Goal: Information Seeking & Learning: Learn about a topic

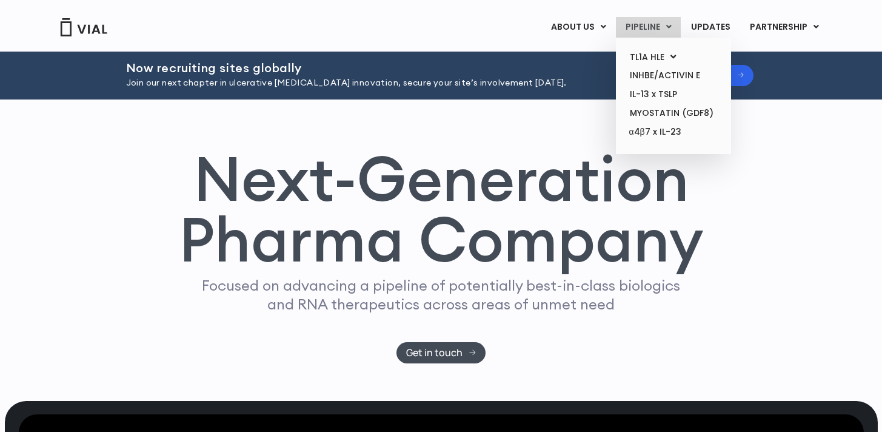
click at [653, 34] on link "PIPELINE" at bounding box center [648, 27] width 65 height 21
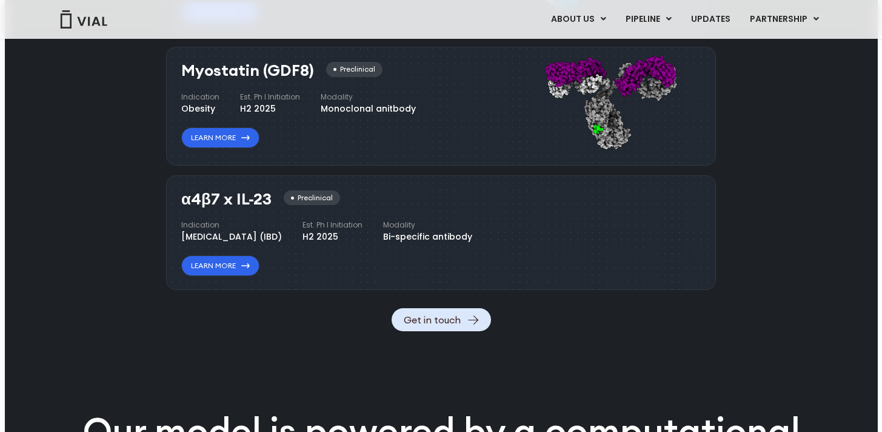
scroll to position [1342, 0]
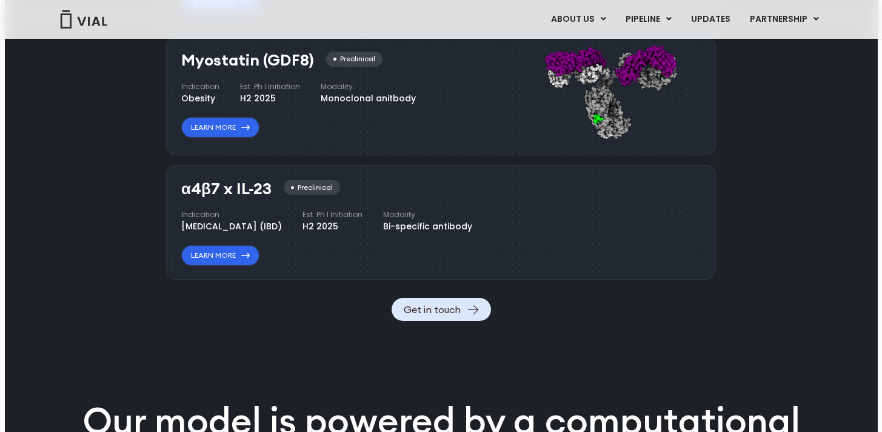
drag, startPoint x: 185, startPoint y: 191, endPoint x: 269, endPoint y: 195, distance: 84.4
click at [269, 195] on h3 "α4β7 x IL-23" at bounding box center [226, 189] width 90 height 18
copy h3 "α4β7 x IL-23"
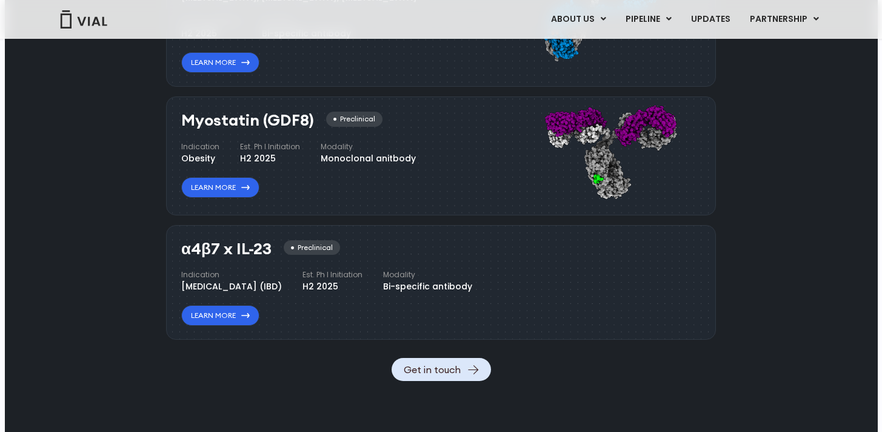
scroll to position [1269, 0]
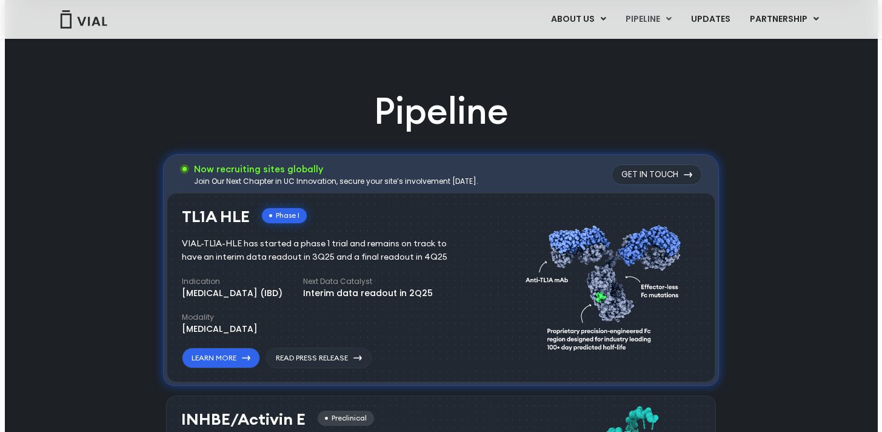
scroll to position [681, 0]
